Goal: Navigation & Orientation: Find specific page/section

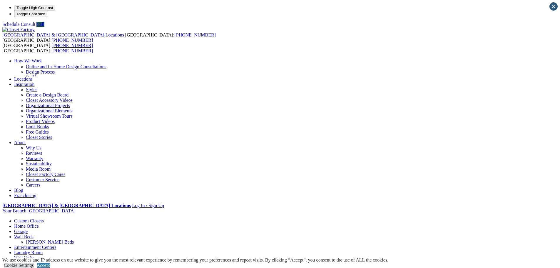
click at [43, 250] on link "Laundry Room" at bounding box center [28, 252] width 29 height 5
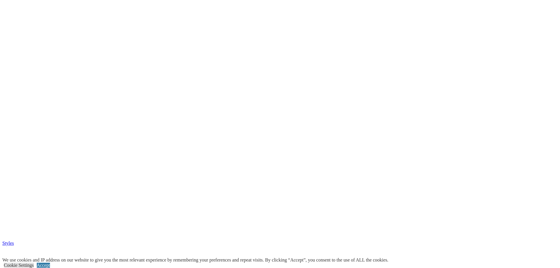
scroll to position [1559, 0]
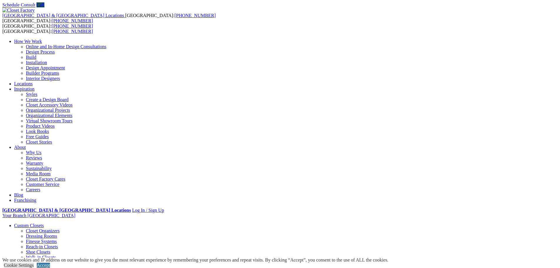
scroll to position [29, 0]
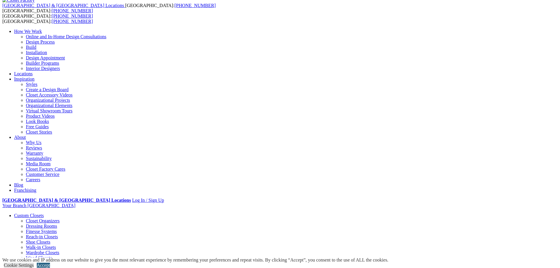
click at [50, 263] on link "Accept" at bounding box center [43, 265] width 13 height 5
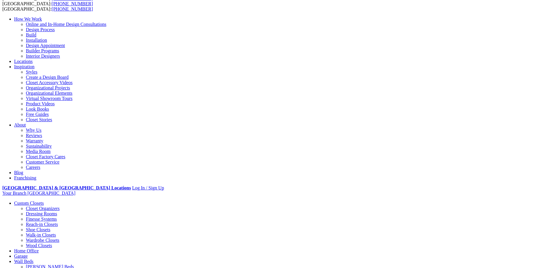
scroll to position [0, 0]
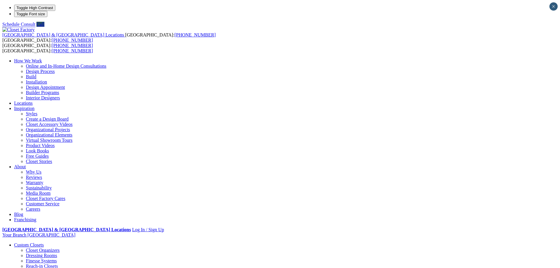
click at [35, 27] on img at bounding box center [18, 29] width 32 height 5
click at [44, 242] on link "Custom Closets" at bounding box center [29, 244] width 30 height 5
